Goal: Task Accomplishment & Management: Complete application form

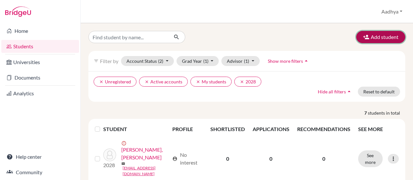
click at [381, 33] on button "Add student" at bounding box center [380, 37] width 49 height 12
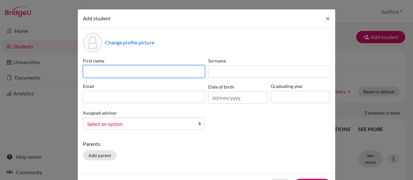
click at [120, 72] on input at bounding box center [144, 71] width 122 height 12
type input "M"
type input "Athar"
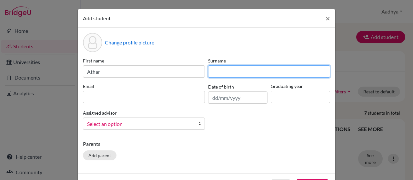
click at [234, 73] on input at bounding box center [269, 71] width 122 height 12
type input "Bhatt"
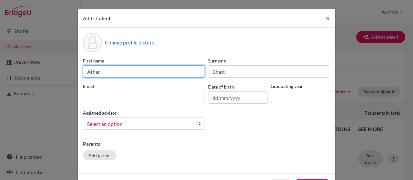
click at [99, 73] on input "Athar" at bounding box center [144, 71] width 122 height 12
type input "[PERSON_NAME]"
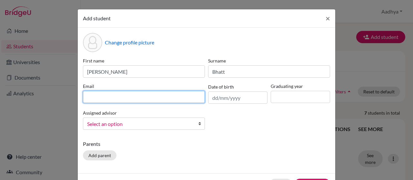
click at [98, 97] on input at bounding box center [144, 97] width 122 height 12
type input "A"
type input "[EMAIL_ADDRESS][DOMAIN_NAME]"
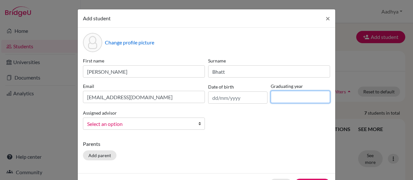
click at [271, 99] on input at bounding box center [300, 97] width 59 height 12
type input "2026"
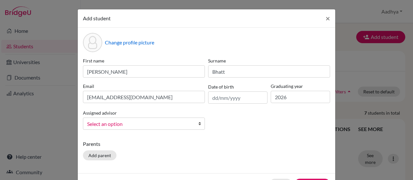
click at [114, 124] on span "Select an option" at bounding box center [139, 124] width 105 height 8
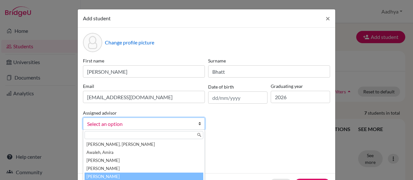
click at [102, 174] on li "[PERSON_NAME]" at bounding box center [144, 177] width 119 height 8
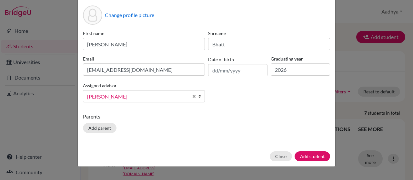
scroll to position [39, 0]
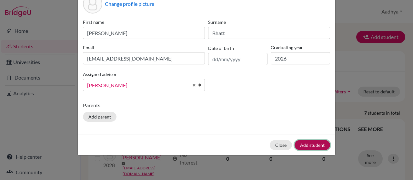
click at [317, 143] on button "Add student" at bounding box center [311, 145] width 35 height 10
